Goal: Complete application form

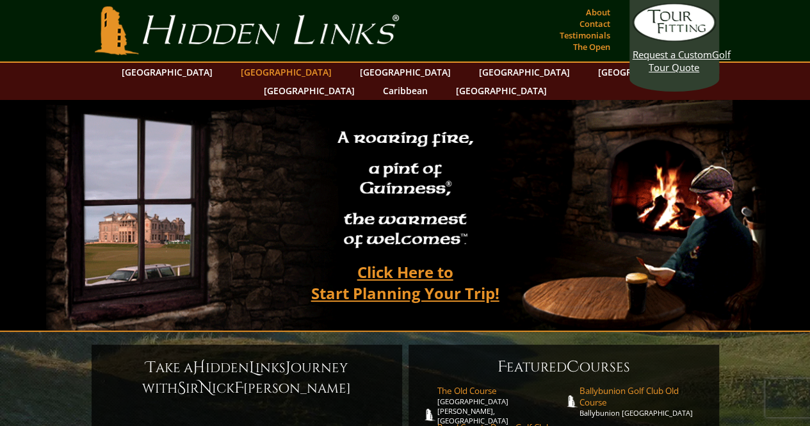
click at [275, 77] on link "[GEOGRAPHIC_DATA]" at bounding box center [286, 72] width 104 height 19
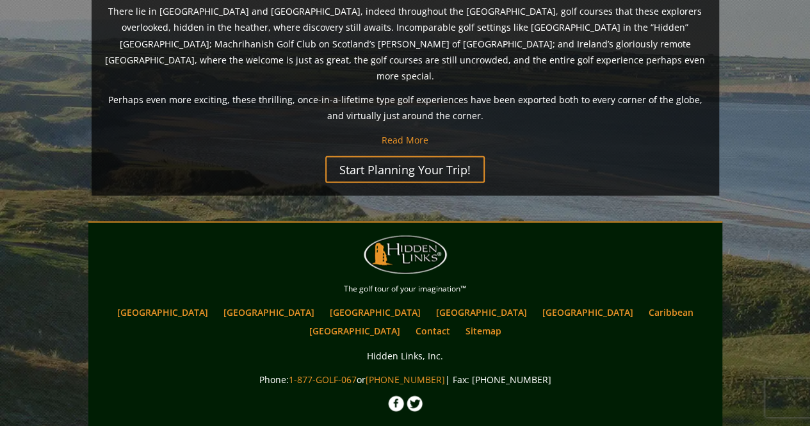
scroll to position [1122, 0]
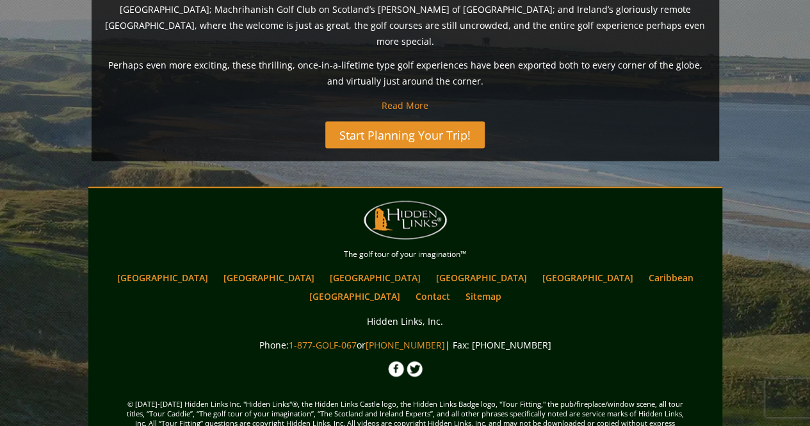
click at [434, 121] on link "Start Planning Your Trip!" at bounding box center [405, 134] width 160 height 27
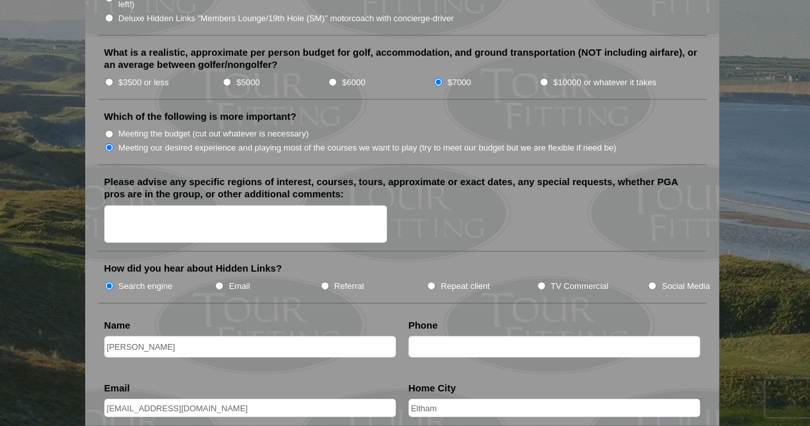
scroll to position [1511, 0]
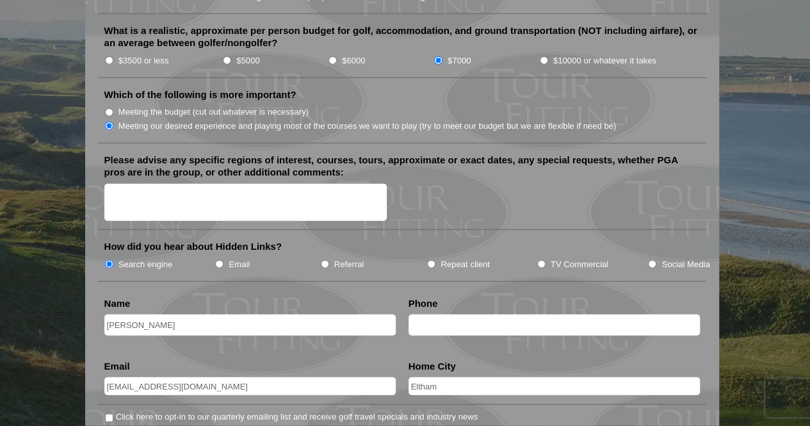
click at [151, 184] on textarea "Please advise any specific regions of interest, courses, tours, approximate or …" at bounding box center [245, 203] width 283 height 38
type textarea "S"
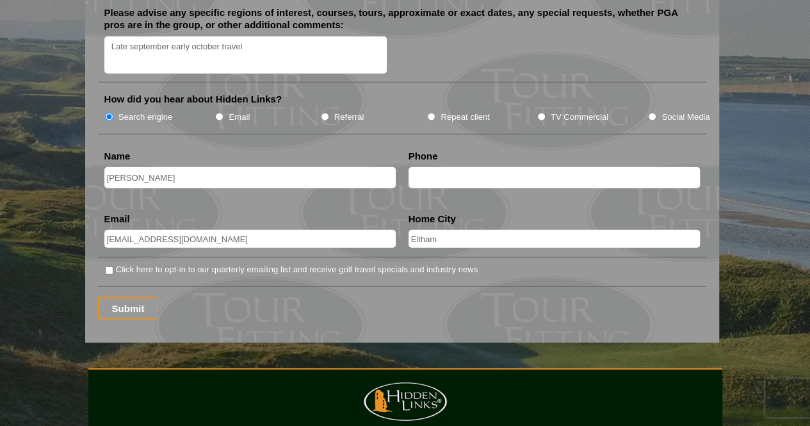
type textarea "Late september early october travel"
click at [467, 167] on input "text" at bounding box center [555, 177] width 292 height 21
type input "0"
click at [134, 297] on input "Submit" at bounding box center [128, 308] width 61 height 22
